Goal: Information Seeking & Learning: Find specific fact

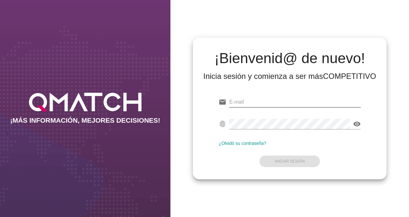
click at [256, 99] on input "email" at bounding box center [296, 102] width 132 height 10
paste input "margandona@ahumada.cl"
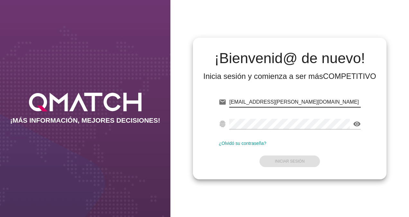
type input "margandona@ahumada.cl"
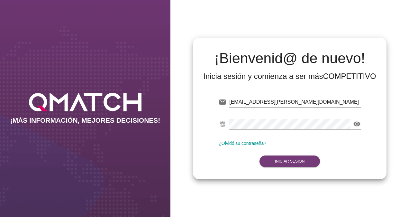
click at [285, 158] on button "Iniciar Sesión" at bounding box center [290, 161] width 61 height 12
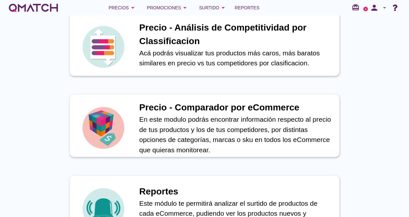
scroll to position [225, 0]
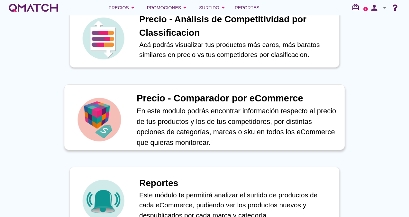
click at [272, 113] on p "En este modulo podrás encontrar información respecto al precio de tus productos…" at bounding box center [238, 127] width 202 height 42
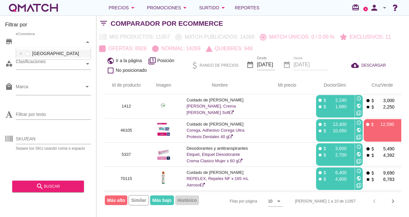
click at [85, 41] on div at bounding box center [88, 41] width 6 height 11
click at [72, 48] on div "eCommerce Chile" at bounding box center [53, 42] width 75 height 12
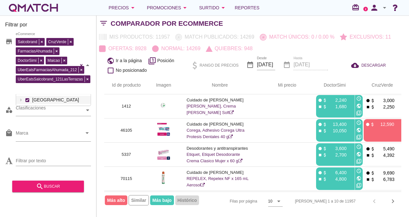
click at [101, 101] on div "Id de producto Imagen Nombre arrow_upward Mi precio arrow_upward DoctorSimi arr…" at bounding box center [253, 143] width 313 height 134
click at [76, 108] on div "Clasificaciones" at bounding box center [50, 110] width 69 height 7
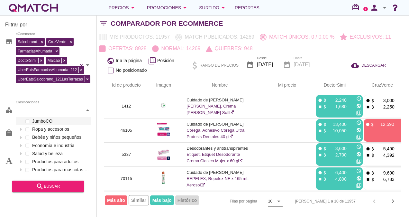
scroll to position [0, 0]
click at [89, 106] on div at bounding box center [88, 110] width 6 height 11
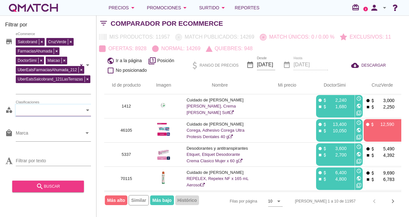
click at [60, 188] on div "search buscar" at bounding box center [47, 187] width 61 height 8
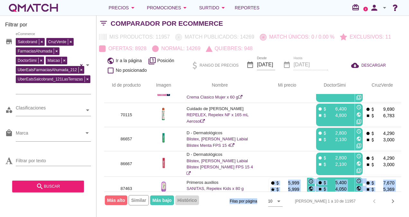
scroll to position [149, 0]
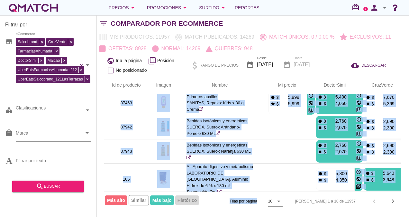
drag, startPoint x: 289, startPoint y: 191, endPoint x: 317, endPoint y: 190, distance: 28.1
click at [317, 190] on div "Id de producto Imagen Nombre arrow_upward Mi precio arrow_upward DoctorSimi arr…" at bounding box center [252, 143] width 297 height 134
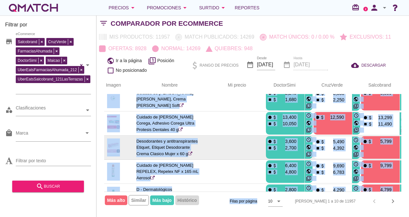
scroll to position [0, 50]
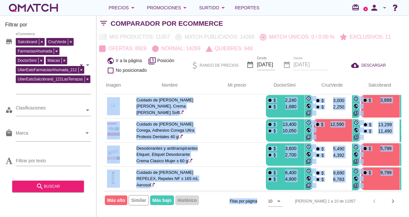
click at [35, 5] on div "white-qmatch-logo" at bounding box center [34, 7] width 52 height 13
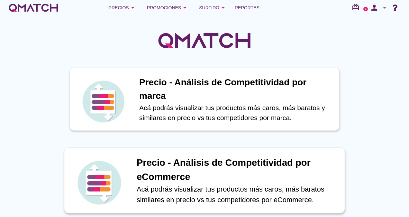
click at [216, 165] on h1 "Precio - Análisis de Competitividad por eCommerce" at bounding box center [238, 170] width 202 height 28
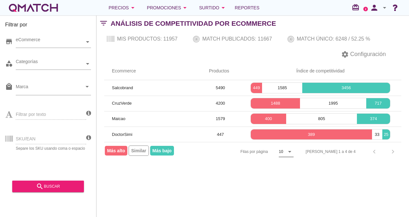
click at [294, 151] on icon "arrow_drop_down" at bounding box center [290, 152] width 8 height 8
click at [368, 162] on div "Filtrar por store eCommerce category Categorías local_mall Marca arrow_drop_dow…" at bounding box center [253, 116] width 313 height 202
click at [75, 39] on div "eCommerce" at bounding box center [50, 42] width 69 height 7
click at [65, 48] on div "eCommerce Chile" at bounding box center [53, 42] width 75 height 12
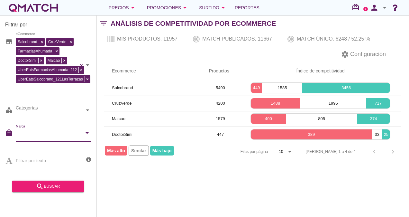
click at [52, 132] on input "Marca" at bounding box center [49, 134] width 66 height 10
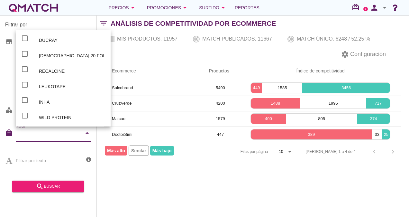
click at [52, 133] on input "Marca" at bounding box center [49, 134] width 66 height 10
click at [113, 190] on div "Filtrar por store Salcobrand CruzVerde FarmaciasAhumada DoctorSimi Maicao UberE…" at bounding box center [253, 116] width 313 height 202
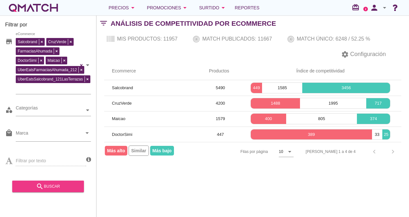
click at [64, 187] on div "search buscar" at bounding box center [47, 187] width 61 height 8
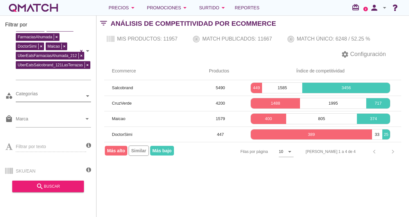
scroll to position [27, 0]
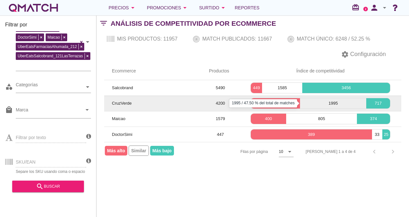
click at [317, 101] on p "1995" at bounding box center [333, 103] width 66 height 6
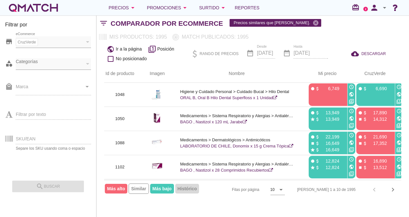
scroll to position [0, 8]
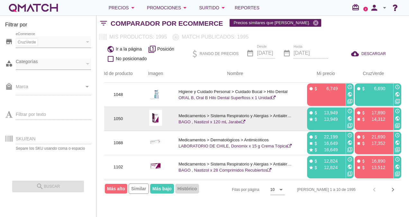
click at [382, 112] on p "17,890" at bounding box center [375, 112] width 19 height 6
click at [348, 111] on icon "access_time" at bounding box center [350, 110] width 5 height 5
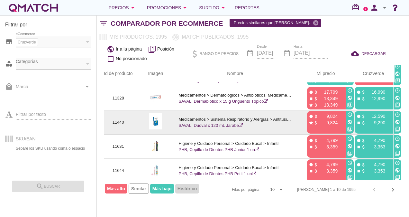
scroll to position [148, 8]
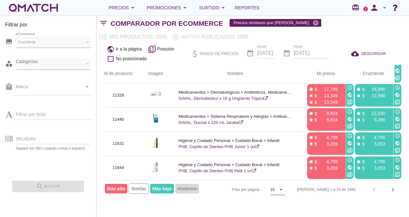
click at [285, 187] on icon "arrow_drop_down" at bounding box center [281, 190] width 8 height 8
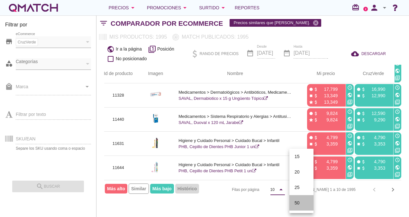
click at [299, 198] on div "50" at bounding box center [302, 202] width 14 height 15
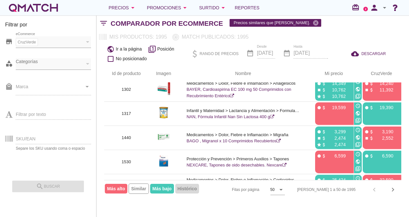
scroll to position [193, 0]
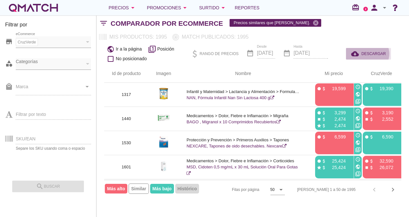
click at [357, 52] on icon "cloud_download" at bounding box center [357, 54] width 10 height 8
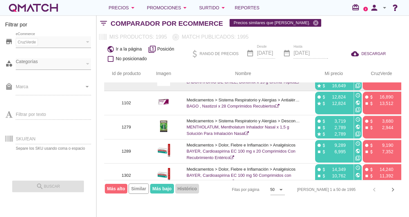
scroll to position [64, 0]
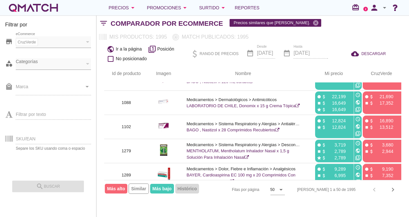
click at [86, 41] on div at bounding box center [88, 41] width 6 height 11
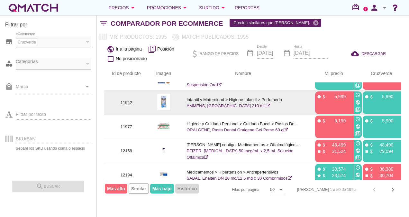
scroll to position [418, 0]
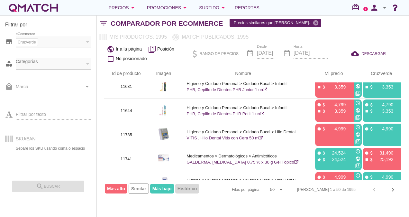
click at [155, 51] on icon "filter_1" at bounding box center [152, 49] width 8 height 8
click at [151, 50] on icon "filter_1" at bounding box center [152, 49] width 8 height 8
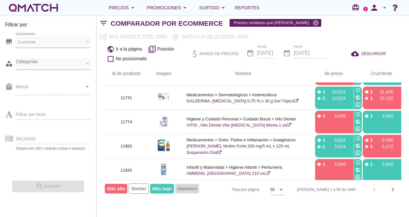
scroll to position [483, 0]
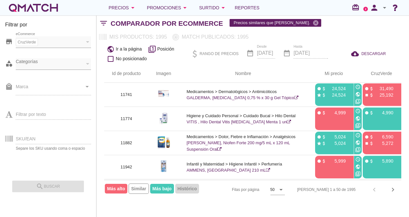
click at [115, 187] on span "Más alto" at bounding box center [116, 189] width 23 height 10
click at [117, 189] on span "Más alto" at bounding box center [116, 189] width 23 height 10
click at [137, 188] on span "Similar" at bounding box center [139, 188] width 20 height 10
click at [167, 187] on span "Más bajo" at bounding box center [162, 189] width 24 height 10
click at [200, 187] on div "Más alto Similar Más bajo Histórico" at bounding box center [152, 188] width 96 height 7
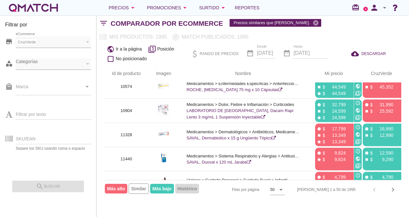
scroll to position [193, 0]
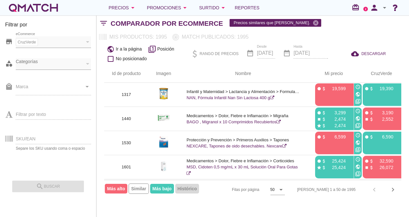
click at [48, 9] on div "white-qmatch-logo" at bounding box center [34, 7] width 52 height 13
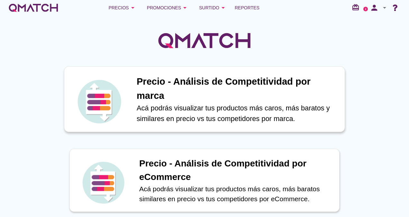
click at [190, 89] on h1 "Precio - Análisis de Competitividad por marca" at bounding box center [238, 89] width 202 height 28
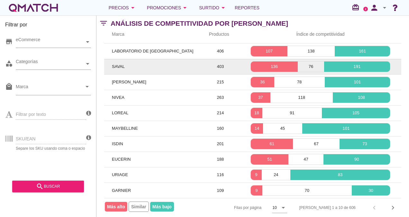
scroll to position [41, 0]
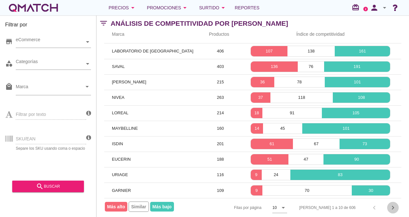
click at [395, 204] on icon "chevron_right" at bounding box center [393, 208] width 8 height 8
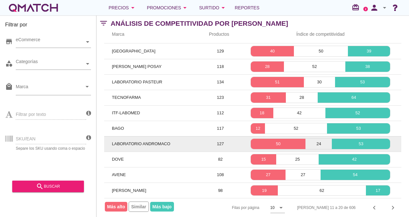
scroll to position [0, 0]
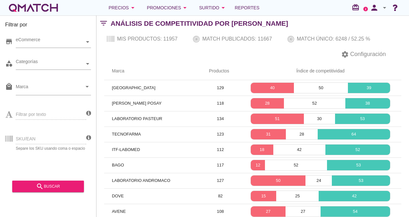
click at [39, 5] on div "white-qmatch-logo" at bounding box center [34, 7] width 52 height 13
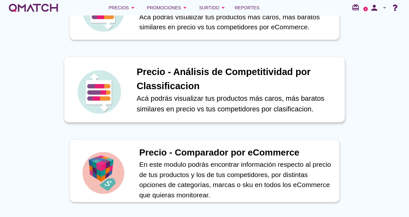
scroll to position [193, 0]
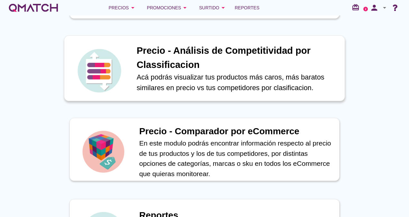
click at [177, 75] on p "Acá podrás visualizar tus productos más caros, más baratos similares en precio …" at bounding box center [238, 82] width 202 height 21
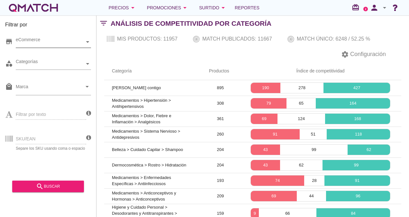
click at [32, 41] on div "eCommerce" at bounding box center [50, 42] width 69 height 7
click at [37, 48] on div "eCommerce Chile" at bounding box center [53, 42] width 75 height 12
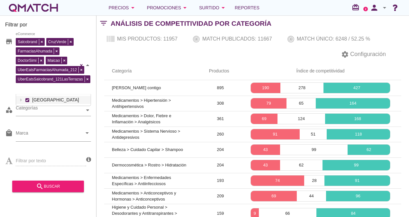
click at [184, 54] on div "settings Configuración" at bounding box center [253, 54] width 313 height 15
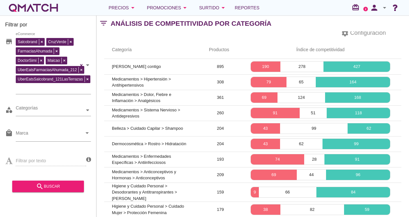
scroll to position [41, 0]
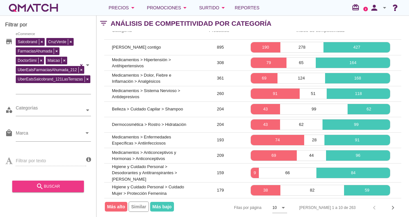
click at [57, 181] on button "search buscar" at bounding box center [48, 187] width 72 height 12
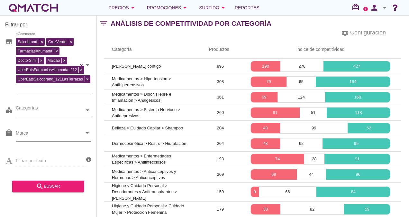
scroll to position [0, 0]
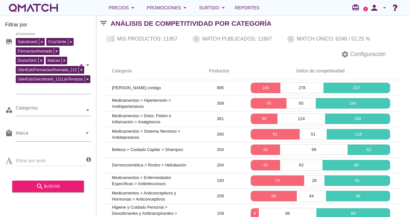
click at [49, 3] on div "white-qmatch-logo" at bounding box center [34, 7] width 52 height 13
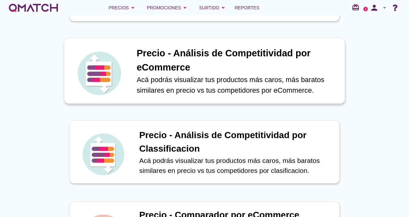
scroll to position [97, 0]
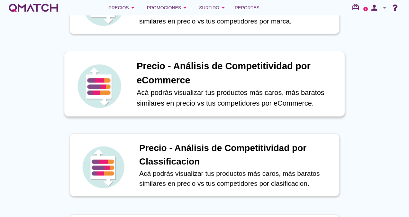
click at [236, 88] on p "Acá podrás visualizar tus productos más caros, más baratos similares en precio …" at bounding box center [238, 97] width 202 height 21
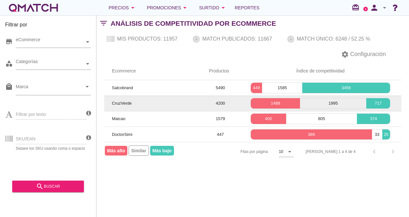
click at [123, 103] on span "CruzVerde" at bounding box center [122, 103] width 20 height 5
drag, startPoint x: 216, startPoint y: 102, endPoint x: 227, endPoint y: 103, distance: 11.6
click at [227, 103] on td "4200" at bounding box center [221, 103] width 38 height 15
drag, startPoint x: 227, startPoint y: 103, endPoint x: 218, endPoint y: 101, distance: 9.8
click at [218, 101] on td "4200" at bounding box center [221, 103] width 38 height 15
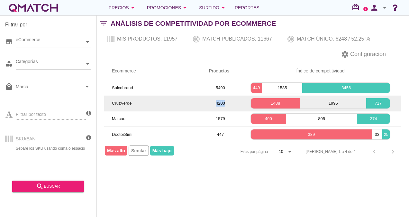
click at [219, 102] on td "4200" at bounding box center [221, 103] width 38 height 15
drag, startPoint x: 114, startPoint y: 102, endPoint x: 230, endPoint y: 99, distance: 116.2
click at [230, 99] on tr "CruzVerde 4200 1488 1995 717" at bounding box center [252, 103] width 297 height 15
drag, startPoint x: 230, startPoint y: 99, endPoint x: 221, endPoint y: 102, distance: 9.7
click at [221, 102] on td "4200" at bounding box center [221, 103] width 38 height 15
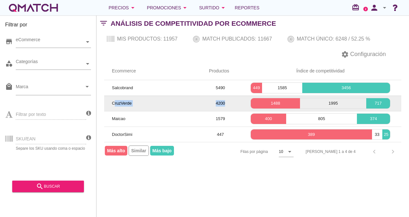
click at [221, 102] on td "4200" at bounding box center [221, 103] width 38 height 15
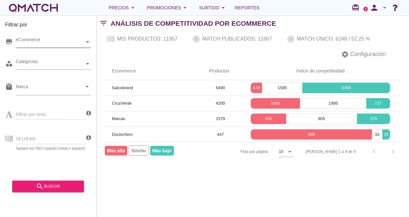
click at [70, 41] on div "eCommerce" at bounding box center [50, 42] width 69 height 7
click at [50, 48] on div "eCommerce Chile" at bounding box center [53, 42] width 75 height 12
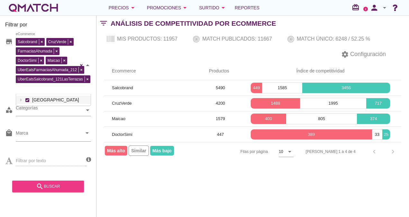
click at [52, 182] on button "search buscar" at bounding box center [48, 187] width 72 height 12
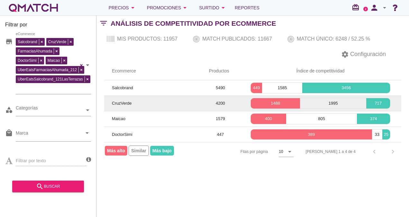
click at [169, 103] on td "CruzVerde" at bounding box center [152, 103] width 97 height 15
click at [121, 102] on span "CruzVerde" at bounding box center [122, 103] width 20 height 5
click at [380, 105] on p "717" at bounding box center [379, 103] width 24 height 6
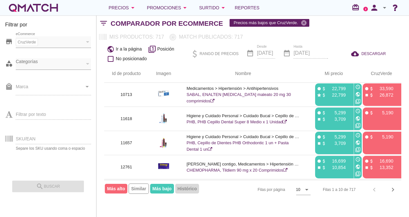
click at [143, 189] on span "Similar" at bounding box center [139, 188] width 20 height 10
click at [49, 112] on div "Filtrar por texto" at bounding box center [48, 113] width 86 height 24
click at [43, 141] on div "SKU/EAN Separe los SKU usando [MEDICAL_DATA] o espacio" at bounding box center [48, 138] width 86 height 24
click at [42, 136] on div "SKU/EAN Separe los SKU usando [MEDICAL_DATA] o espacio" at bounding box center [48, 138] width 86 height 24
click at [301, 20] on icon "cancel" at bounding box center [304, 23] width 6 height 6
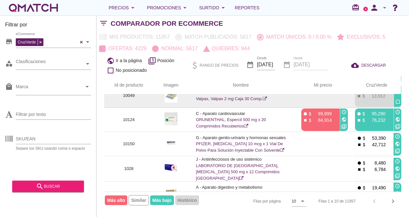
scroll to position [0, 0]
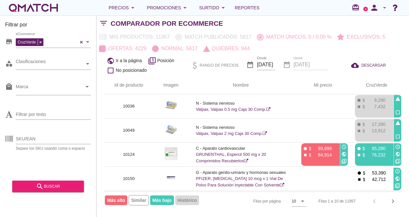
click at [375, 56] on div "public Ir a la página filter_1 Posición check_box_outline_blank No posicionado …" at bounding box center [253, 65] width 313 height 22
click at [365, 62] on div "cloud_download DESCARGAR" at bounding box center [369, 65] width 35 height 8
click at [270, 65] on input "2025-10-06" at bounding box center [266, 65] width 18 height 10
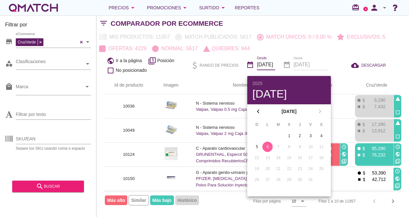
click at [314, 8] on div "Precios arrow_drop_down Promociones arrow_drop_down Surtido arrow_drop_down Rep…" at bounding box center [205, 7] width 394 height 13
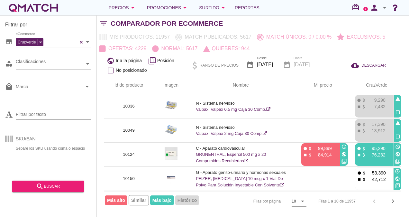
scroll to position [0, 0]
drag, startPoint x: 205, startPoint y: 89, endPoint x: 84, endPoint y: 145, distance: 133.4
drag, startPoint x: 84, startPoint y: 145, endPoint x: 315, endPoint y: 9, distance: 268.3
click at [315, 9] on div "Precios arrow_drop_down Promociones arrow_drop_down Surtido arrow_drop_down Rep…" at bounding box center [205, 7] width 394 height 13
click at [45, 4] on div "white-qmatch-logo" at bounding box center [34, 7] width 52 height 13
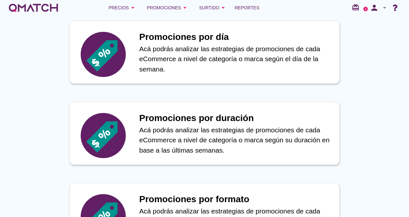
scroll to position [418, 0]
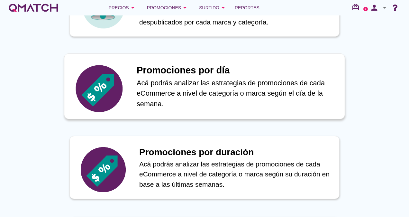
click at [156, 93] on p "Acá podrás analizar las estrategias de promociones de cada eCommerce a nivel de…" at bounding box center [238, 94] width 202 height 32
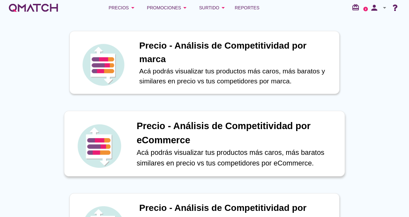
scroll to position [64, 0]
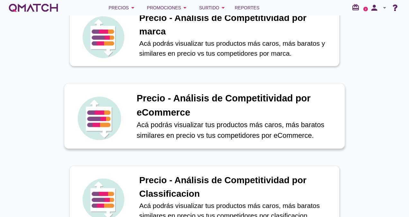
click at [173, 111] on h1 "Precio - Análisis de Competitividad por eCommerce" at bounding box center [238, 105] width 202 height 28
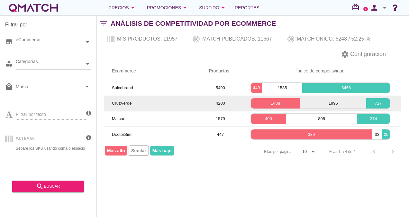
click at [154, 103] on td "CruzVerde" at bounding box center [152, 103] width 97 height 15
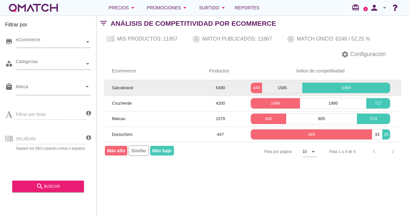
click at [155, 94] on td "Salcobrand" at bounding box center [152, 87] width 97 height 15
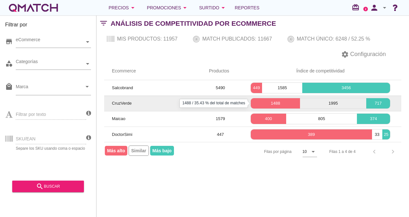
click at [283, 100] on p "1488" at bounding box center [275, 103] width 49 height 6
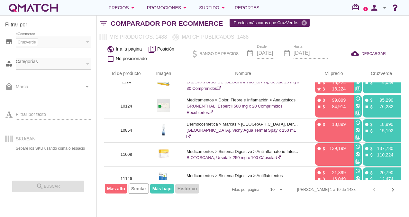
scroll to position [148, 0]
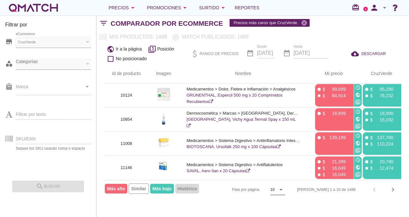
click at [285, 189] on icon "arrow_drop_down" at bounding box center [281, 190] width 8 height 8
click at [296, 201] on div "50" at bounding box center [302, 203] width 14 height 8
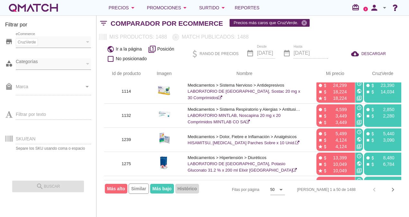
scroll to position [0, 0]
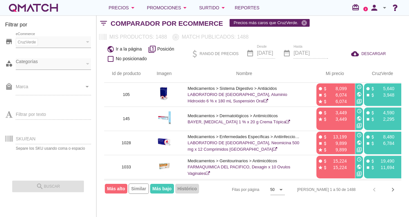
click at [61, 114] on div "Filtrar por texto" at bounding box center [48, 113] width 86 height 24
click at [37, 115] on div "Filtrar por texto" at bounding box center [48, 113] width 86 height 24
click at [33, 115] on div "Filtrar por texto" at bounding box center [48, 113] width 86 height 24
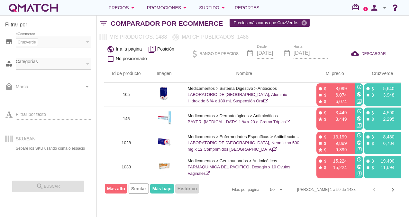
click at [33, 115] on div "Filtrar por texto" at bounding box center [48, 113] width 86 height 24
click at [37, 112] on div "Filtrar por texto" at bounding box center [48, 113] width 86 height 24
click at [82, 42] on div "CruzVerde eCommerce" at bounding box center [50, 41] width 69 height 9
click at [301, 22] on icon "cancel" at bounding box center [304, 23] width 6 height 6
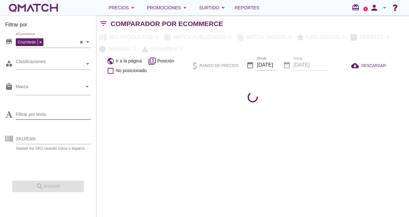
click at [40, 118] on input "Filtrar por texto" at bounding box center [53, 114] width 75 height 10
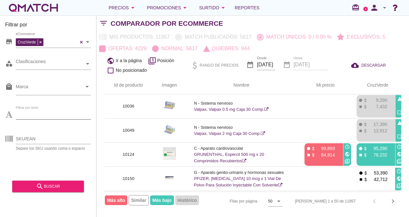
paste input "Suganon 5 mg 30 Comprimidos Recubiertos"
click at [24, 115] on input "Suganon 5 mg 30 Comprimidos Recubiertos" at bounding box center [53, 114] width 75 height 10
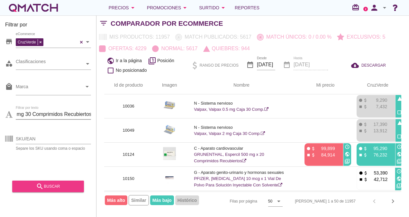
click at [39, 189] on icon "search" at bounding box center [40, 187] width 8 height 8
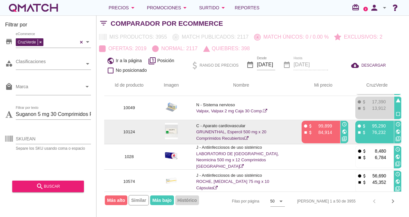
scroll to position [32, 0]
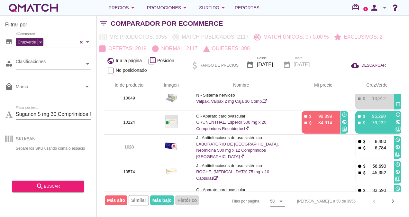
click at [56, 111] on input "Suganon 5 mg 30 Comprimidos Recubiertos" at bounding box center [53, 114] width 75 height 10
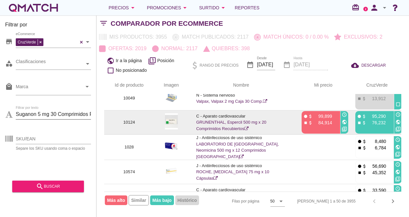
scroll to position [0, 25]
drag, startPoint x: 35, startPoint y: 114, endPoint x: 186, endPoint y: 122, distance: 151.2
click at [186, 122] on div "Filtrar por store CruzVerde eCommerce category Clasificaciones local_mall Marca…" at bounding box center [253, 116] width 313 height 202
type input "Suganon"
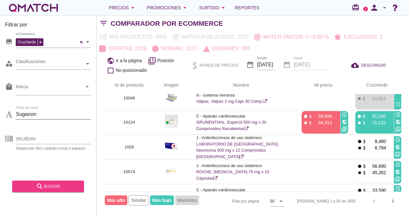
click at [72, 188] on div "search buscar" at bounding box center [47, 187] width 61 height 8
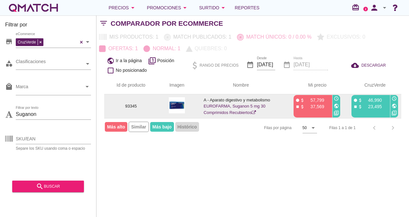
drag, startPoint x: 369, startPoint y: 107, endPoint x: 383, endPoint y: 107, distance: 14.2
click at [383, 107] on div "stop attach_money 23,495" at bounding box center [370, 106] width 34 height 6
drag, startPoint x: 383, startPoint y: 107, endPoint x: 379, endPoint y: 106, distance: 4.4
click at [379, 106] on p "23,495" at bounding box center [372, 106] width 19 height 6
click at [374, 100] on p "46,990" at bounding box center [372, 100] width 19 height 6
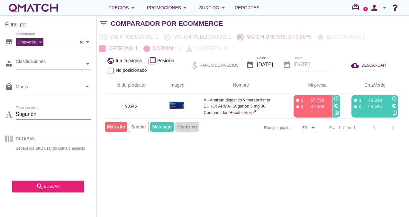
drag, startPoint x: 54, startPoint y: 114, endPoint x: 0, endPoint y: 99, distance: 56.3
click at [0, 99] on html "5 10 15 20 25 50 06-10-2025, 2:08:03 am 06-10-2025, 7:07:23 am Valentte Usn Uri…" at bounding box center [204, 108] width 409 height 217
click at [46, 185] on div "search buscar" at bounding box center [47, 187] width 61 height 8
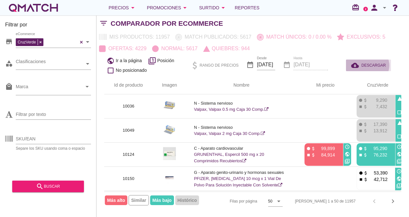
click at [371, 63] on span "DESCARGAR" at bounding box center [374, 65] width 24 height 6
click at [272, 62] on input "2025-10-06" at bounding box center [266, 65] width 18 height 10
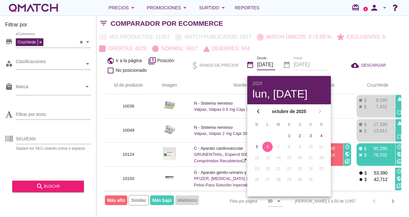
click at [300, 62] on div "date_range Hasta 2025-10-06" at bounding box center [305, 65] width 45 height 22
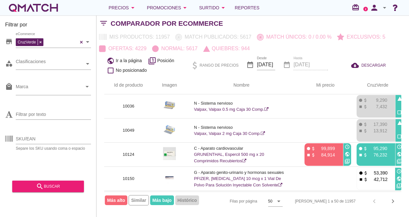
click at [304, 61] on div "date_range Hasta 2025-10-06" at bounding box center [305, 65] width 45 height 22
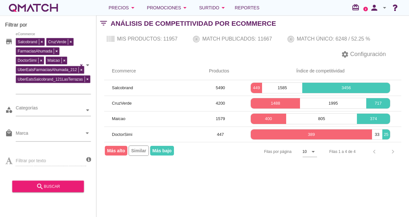
scroll to position [27, 0]
